Goal: Transaction & Acquisition: Obtain resource

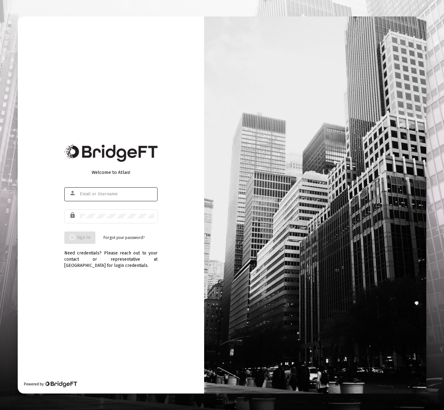
type input "[PERSON_NAME][EMAIL_ADDRESS][DOMAIN_NAME]"
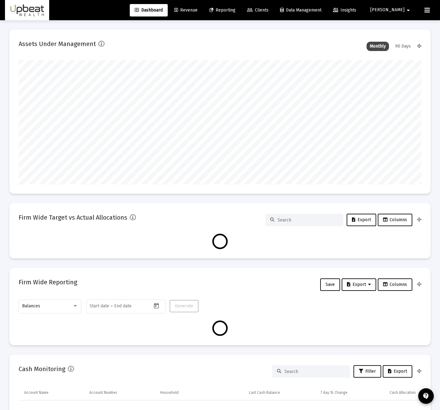
scroll to position [124, 402]
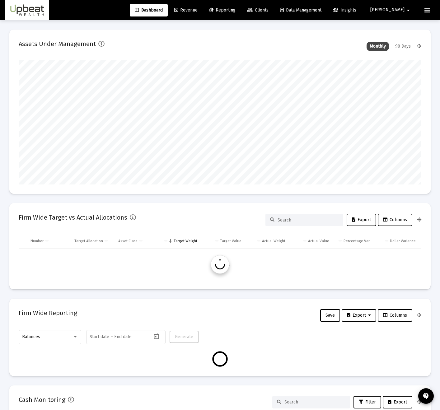
type input "[DATE]"
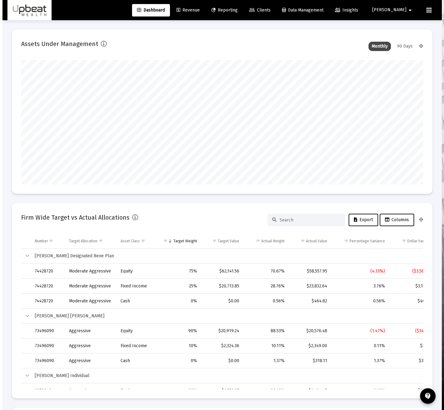
scroll to position [124, 216]
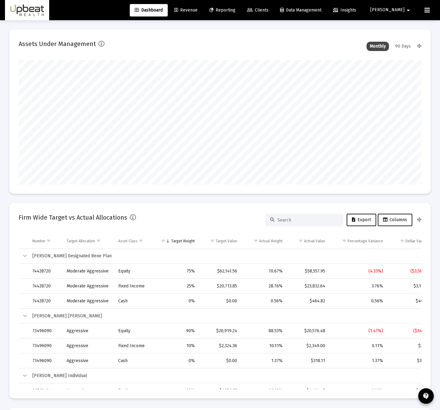
click at [235, 11] on span "Reporting" at bounding box center [222, 9] width 26 height 5
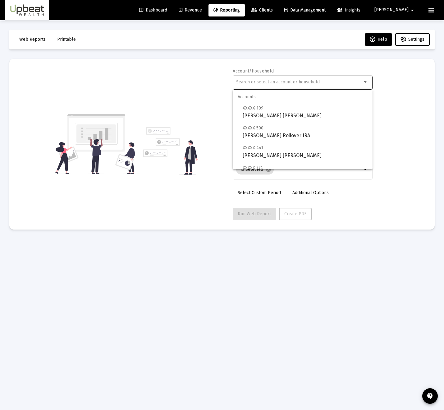
click at [299, 81] on input "text" at bounding box center [299, 82] width 126 height 5
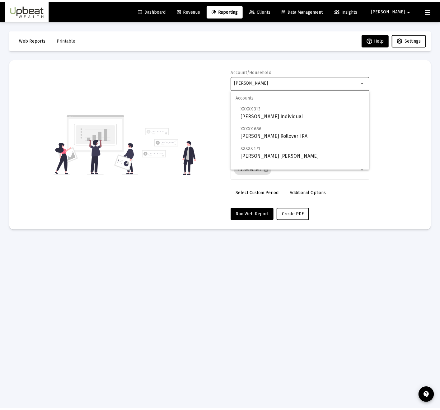
scroll to position [25, 0]
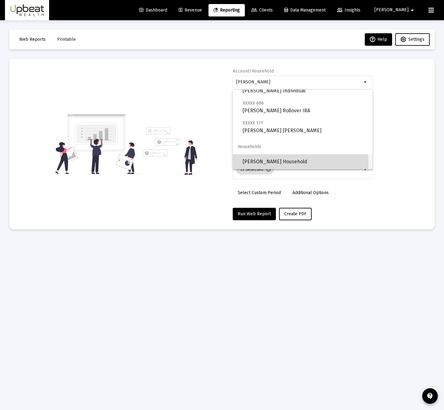
click at [267, 164] on span "[PERSON_NAME] Household" at bounding box center [305, 161] width 125 height 15
type input "[PERSON_NAME] Household"
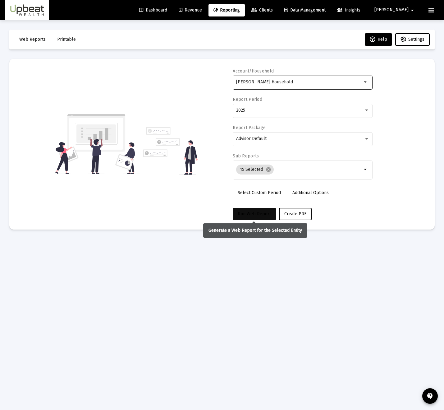
click at [257, 209] on button "Run Web Report" at bounding box center [254, 214] width 43 height 12
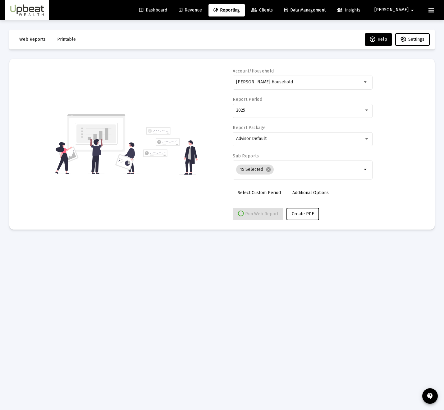
select select "View all"
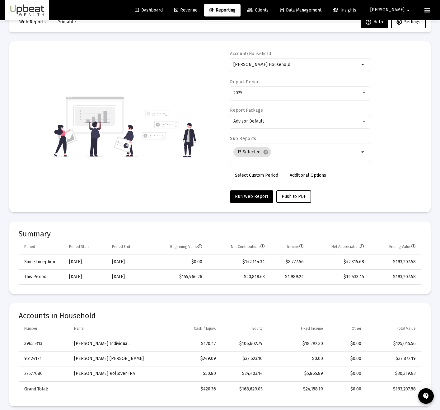
scroll to position [0, 0]
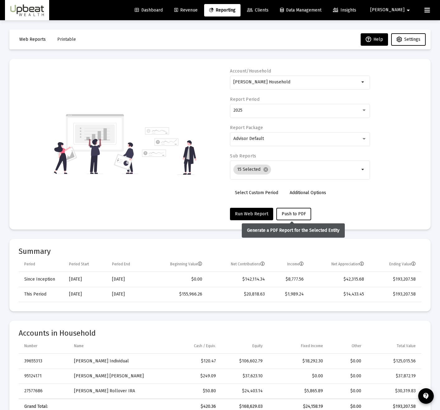
click at [295, 216] on button "Push to PDF" at bounding box center [293, 214] width 35 height 12
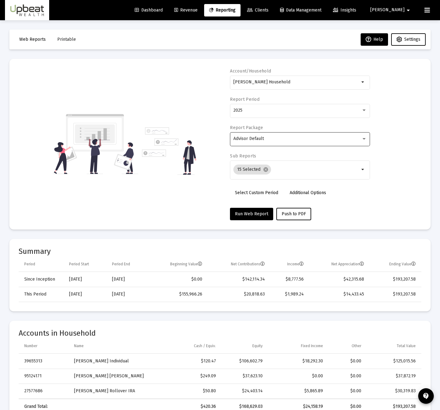
click at [306, 141] on div "Advisor Default" at bounding box center [297, 138] width 128 height 5
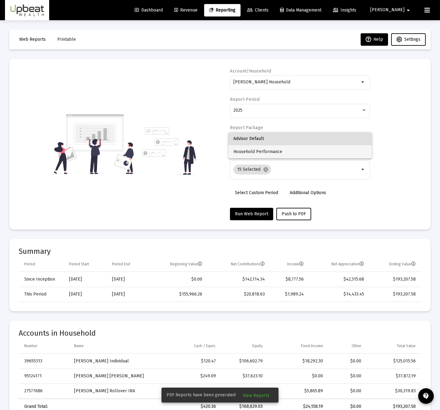
click at [302, 154] on span "Household Performance" at bounding box center [299, 151] width 133 height 13
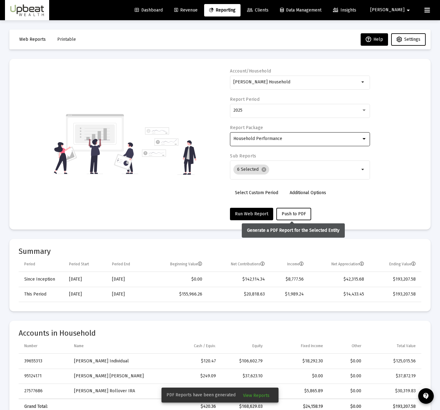
click at [293, 209] on button "Push to PDF" at bounding box center [293, 214] width 35 height 12
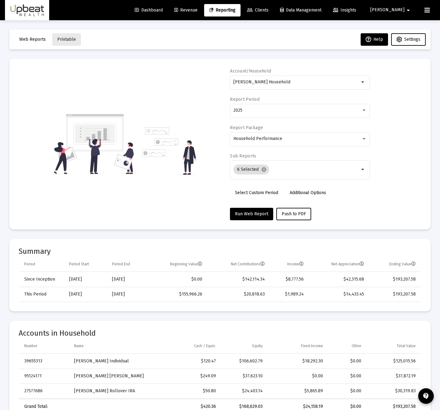
click at [66, 39] on span "Printable" at bounding box center [66, 39] width 19 height 5
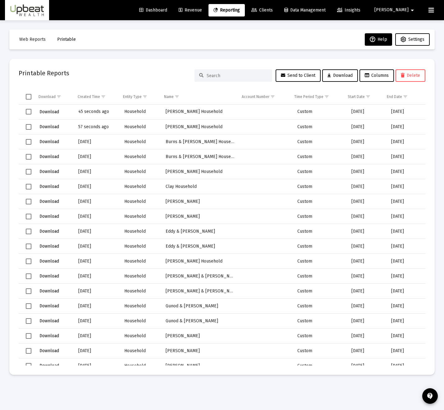
click at [47, 110] on span "Download" at bounding box center [49, 111] width 20 height 5
